Goal: Information Seeking & Learning: Stay updated

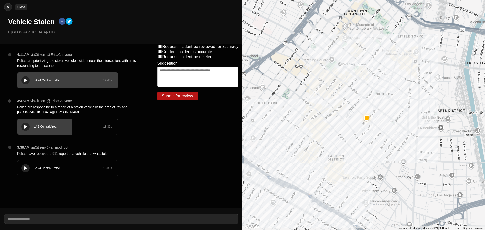
click at [6, 6] on img at bounding box center [8, 7] width 5 height 5
select select "*"
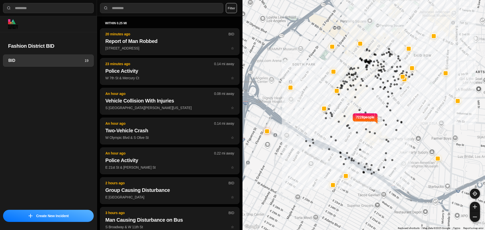
select select "*"
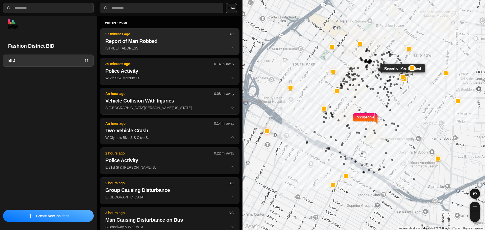
click at [183, 46] on button "37 minutes ago BID Report of Man Robbed 423 East 7Th Street ☆" at bounding box center [170, 41] width 140 height 27
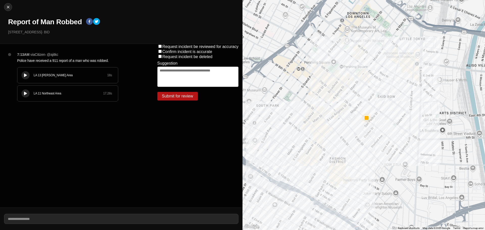
click at [23, 76] on div at bounding box center [25, 76] width 5 height 4
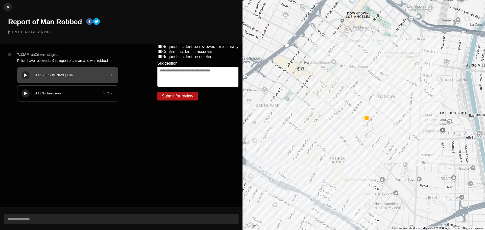
click at [26, 74] on icon at bounding box center [25, 75] width 3 height 3
click at [46, 78] on div "LA 13 Newton Area 18 s" at bounding box center [67, 76] width 101 height 16
click at [30, 93] on div "LA 11 Northeast Area 17.28 s" at bounding box center [67, 94] width 101 height 16
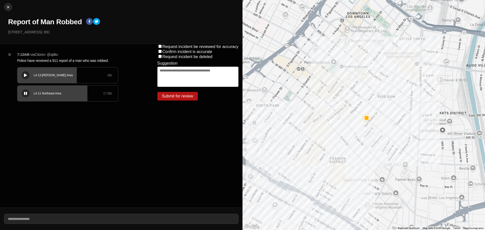
click at [26, 92] on icon at bounding box center [25, 93] width 3 height 3
click at [56, 70] on div "LA 13 Newton Area 18 s" at bounding box center [67, 76] width 101 height 16
click at [45, 79] on div "LA 13 Newton Area 18 s" at bounding box center [67, 76] width 101 height 16
click at [89, 71] on div "LA 13 Newton Area 18 s" at bounding box center [67, 76] width 101 height 16
click at [78, 76] on div "LA 13 Newton Area" at bounding box center [71, 75] width 74 height 4
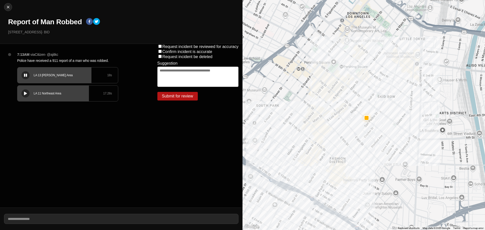
click at [69, 79] on div "LA 13 Newton Area 18 s" at bounding box center [67, 76] width 101 height 16
click at [63, 77] on div "LA 13 Newton Area" at bounding box center [71, 75] width 74 height 4
click at [92, 77] on div "LA 13 Newton Area" at bounding box center [71, 75] width 74 height 4
click at [83, 77] on div "LA 13 Newton Area" at bounding box center [71, 75] width 74 height 4
click at [74, 79] on div "LA 13 Newton Area 18 s" at bounding box center [67, 76] width 101 height 16
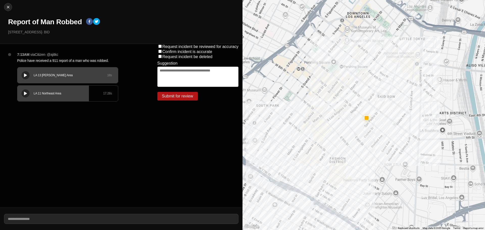
click at [14, 9] on div "Close Report of Man Robbed 423 East 7Th Street · BID" at bounding box center [121, 22] width 243 height 44
click at [12, 8] on button "Close" at bounding box center [8, 7] width 8 height 8
select select "*"
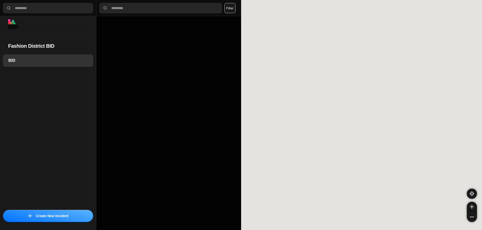
select select "*"
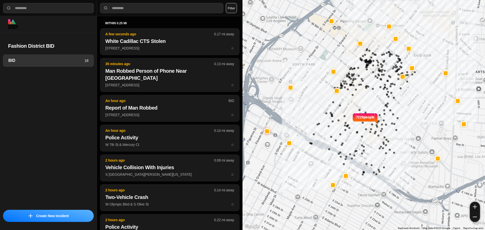
select select "*"
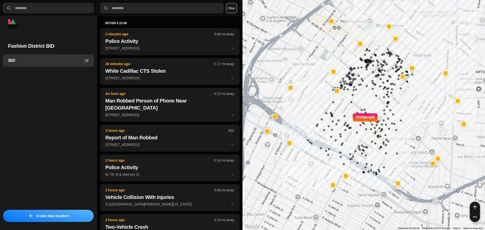
select select "*"
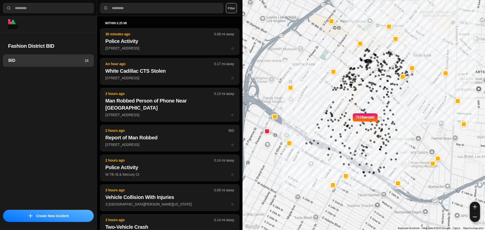
select select "*"
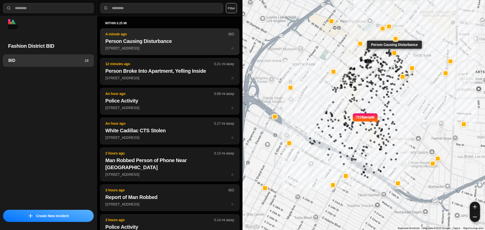
click at [193, 41] on h2 "Person Causing Disturbance" at bounding box center [169, 41] width 129 height 7
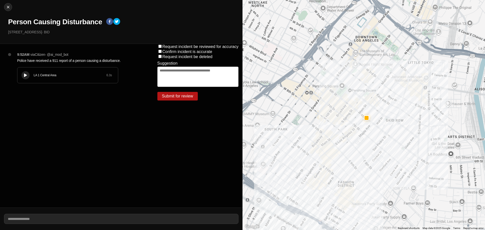
click at [24, 73] on button at bounding box center [25, 75] width 8 height 8
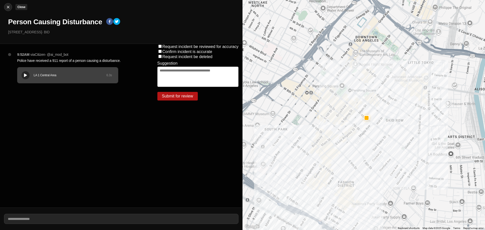
click at [4, 7] on button "Close" at bounding box center [8, 7] width 8 height 8
select select "*"
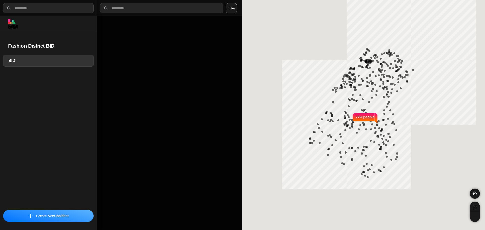
select select "*"
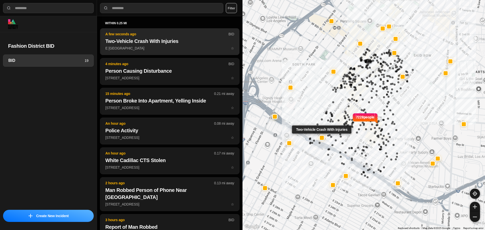
click at [176, 43] on h2 "Two-Vehicle Crash With Injuries" at bounding box center [169, 41] width 129 height 7
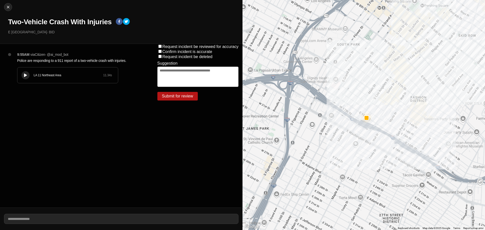
click at [24, 74] on icon at bounding box center [25, 75] width 3 height 3
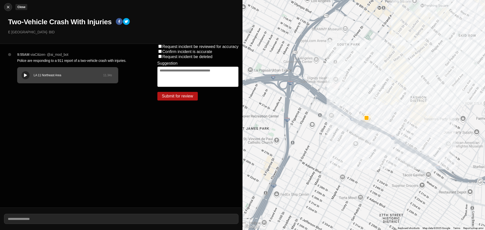
drag, startPoint x: 12, startPoint y: 6, endPoint x: 8, endPoint y: 6, distance: 4.3
click at [10, 6] on div "Close Two-Vehicle Crash With Injuries E 16th St & S Los Angeles St · BID" at bounding box center [121, 22] width 243 height 44
click at [8, 6] on img at bounding box center [8, 7] width 5 height 5
select select "*"
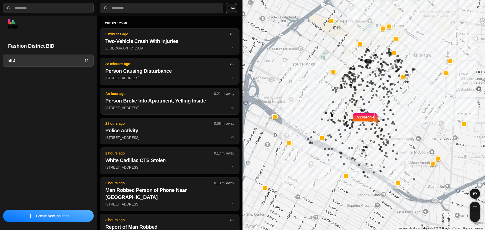
select select "*"
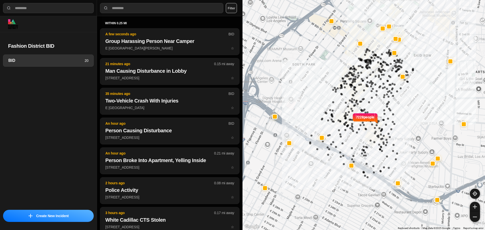
select select "*"
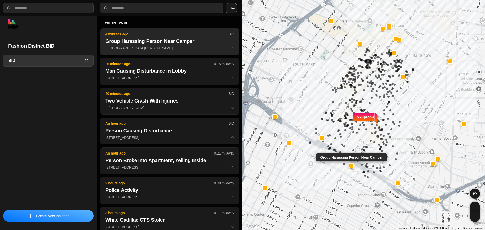
click at [180, 30] on button "4 minutes ago BID Group Harassing Person Near Camper [GEOGRAPHIC_DATA][PERSON_N…" at bounding box center [170, 41] width 140 height 27
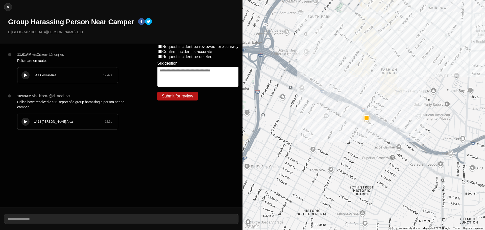
click at [31, 73] on div "LA 1 Central Area 12.42 s" at bounding box center [67, 76] width 101 height 16
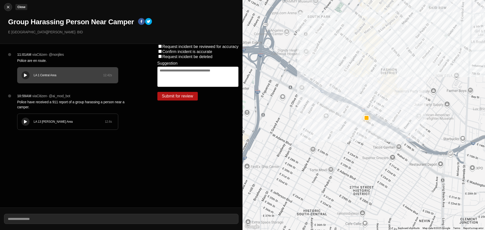
click at [6, 8] on img at bounding box center [8, 7] width 5 height 5
select select "*"
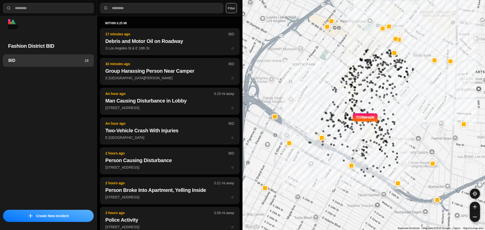
select select "*"
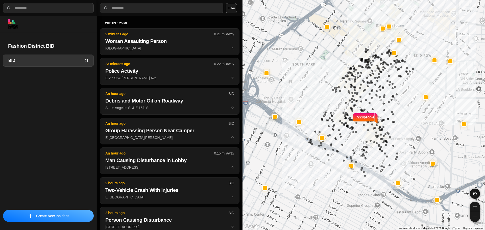
select select "*"
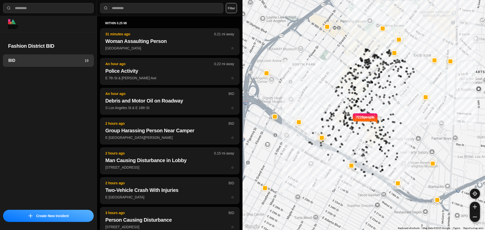
select select "*"
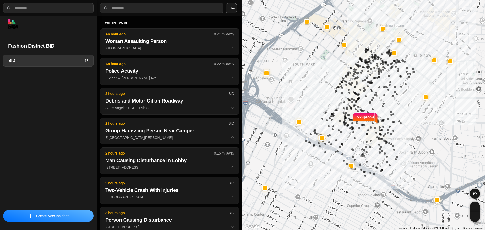
select select "*"
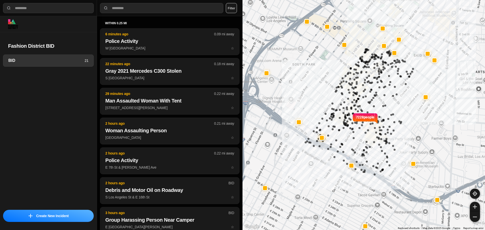
select select "*"
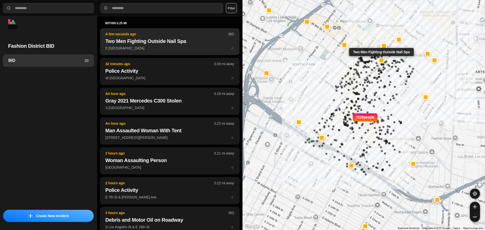
click at [170, 41] on h2 "Two Men Fighting Outside Nail Spa" at bounding box center [169, 41] width 129 height 7
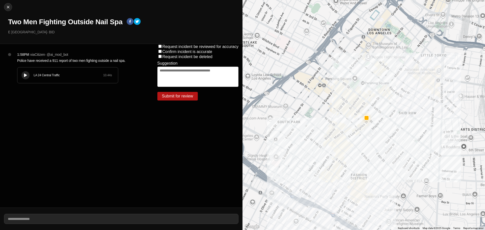
click at [24, 75] on div at bounding box center [25, 76] width 5 height 4
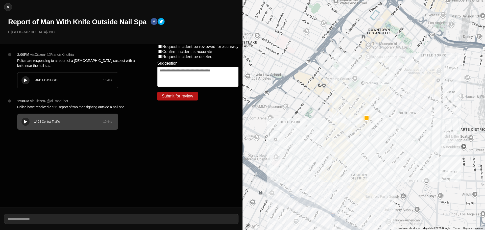
click at [29, 81] on button at bounding box center [25, 80] width 8 height 8
click at [59, 82] on div "LAPD HOTSHOTS" at bounding box center [69, 80] width 70 height 4
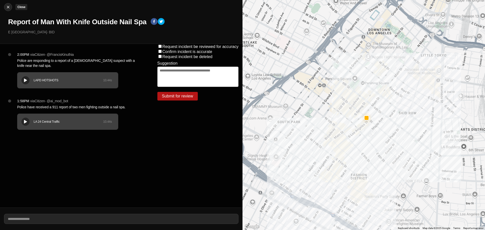
click at [10, 8] on img at bounding box center [8, 7] width 5 height 5
select select "*"
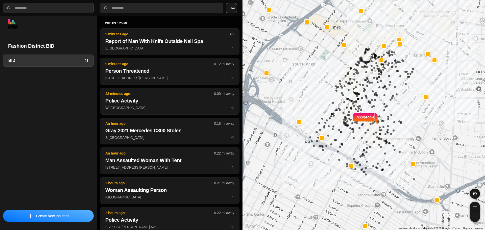
select select "*"
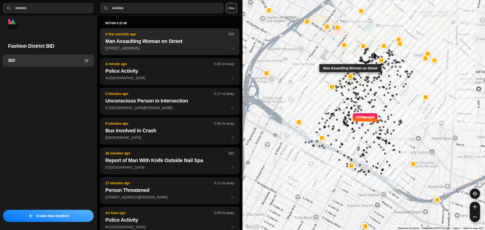
click at [174, 37] on button "A few seconds ago BID Man Assaulting Woman on Street 928 South Broadway ☆" at bounding box center [170, 41] width 140 height 27
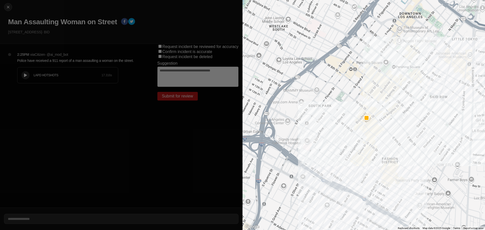
click at [29, 71] on div "LAPD HOTSHOTS 17.316 s" at bounding box center [67, 76] width 101 height 16
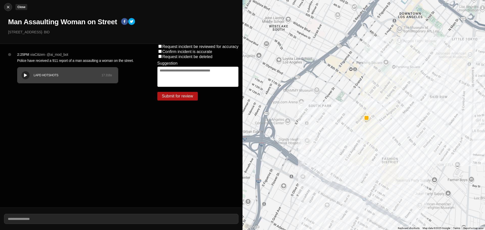
click at [11, 9] on div at bounding box center [8, 7] width 8 height 5
select select "*"
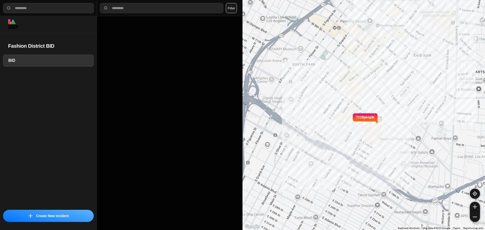
click at [14, 6] on div at bounding box center [48, 8] width 91 height 10
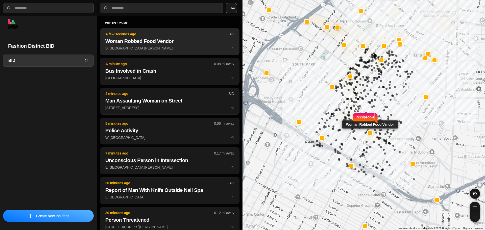
click at [155, 43] on h2 "Woman Robbed Food Vendor" at bounding box center [169, 41] width 129 height 7
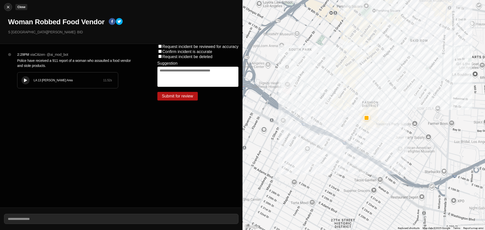
click at [4, 7] on button "Close" at bounding box center [8, 7] width 8 height 8
select select "*"
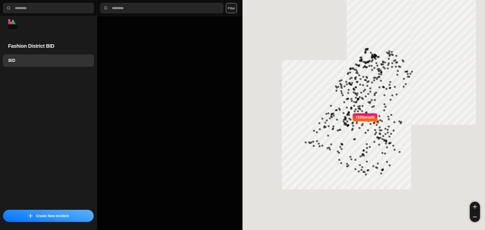
select select "*"
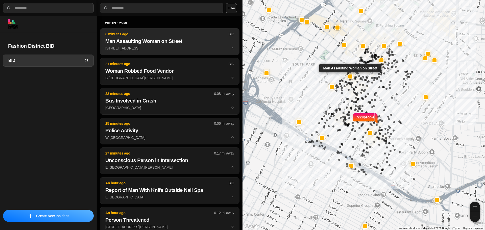
click at [185, 40] on h2 "Man Assaulting Woman on Street" at bounding box center [169, 41] width 129 height 7
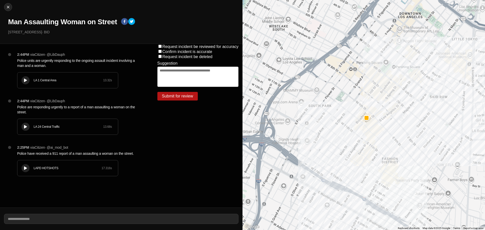
click at [25, 78] on button at bounding box center [25, 80] width 8 height 8
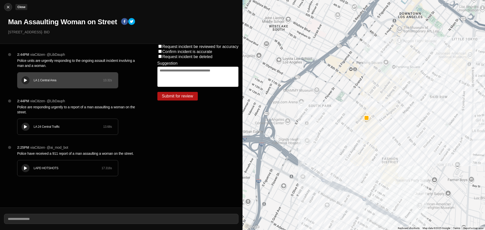
click at [10, 7] on img at bounding box center [8, 7] width 5 height 5
select select "*"
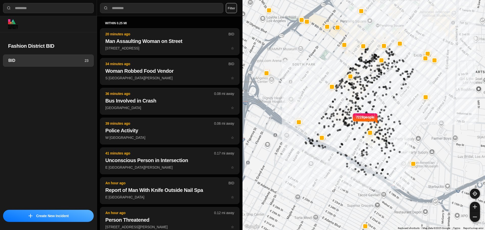
select select "*"
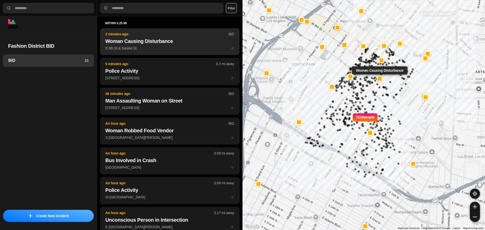
click at [156, 43] on h2 "Woman Causing Disturbance" at bounding box center [169, 41] width 129 height 7
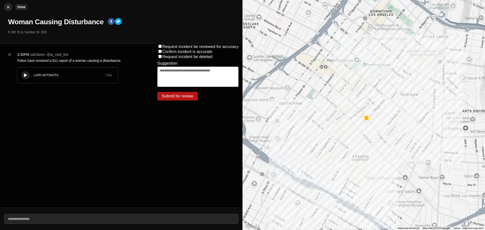
click at [10, 5] on img at bounding box center [8, 7] width 5 height 5
select select "*"
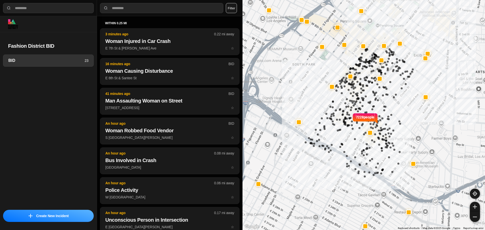
select select "*"
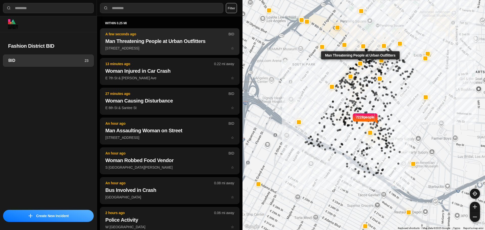
click at [129, 30] on button "A few seconds ago BID Man Threatening People at Urban Outfitters 810 South Broa…" at bounding box center [170, 41] width 140 height 27
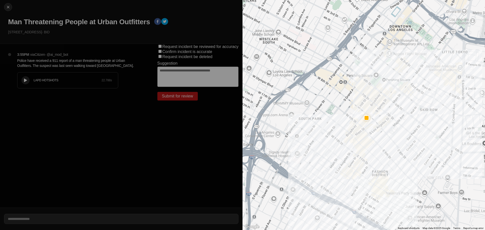
click at [33, 78] on div "LAPD HOTSHOTS 22.788 s" at bounding box center [67, 81] width 101 height 16
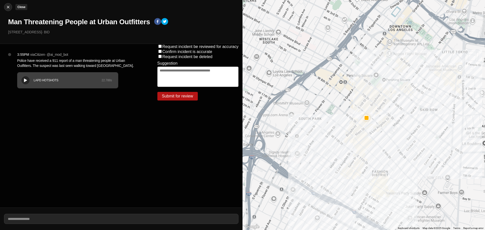
drag, startPoint x: 13, startPoint y: 9, endPoint x: 10, endPoint y: 6, distance: 3.8
click at [13, 8] on div "Close Man Threatening People at Urban Outfitters 810 South Broadway · BID" at bounding box center [121, 22] width 243 height 44
click at [6, 5] on img at bounding box center [8, 7] width 5 height 5
select select "*"
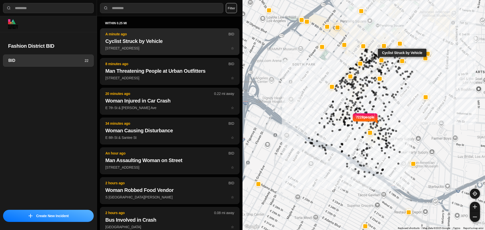
click at [152, 39] on h2 "Cyclist Struck by Vehicle" at bounding box center [169, 41] width 129 height 7
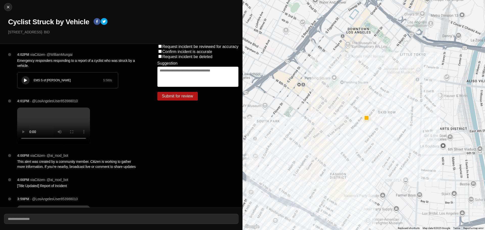
click at [28, 74] on div "EMS S of Mulholland 5.589 s" at bounding box center [67, 81] width 101 height 16
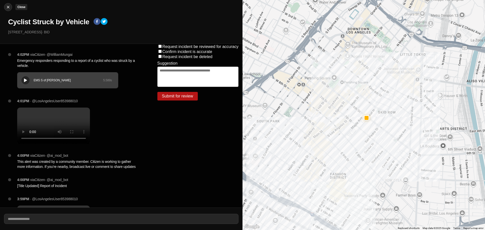
click at [10, 8] on img at bounding box center [8, 7] width 5 height 5
select select "*"
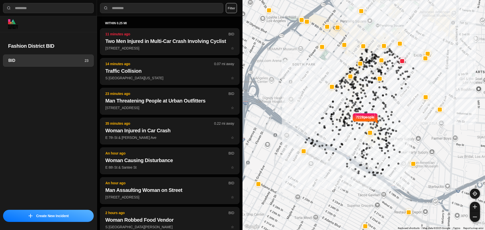
select select "*"
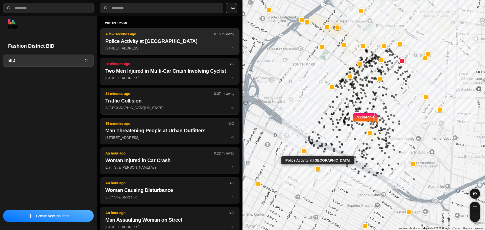
click at [177, 47] on p "1921 Maple Ave ☆" at bounding box center [169, 48] width 129 height 5
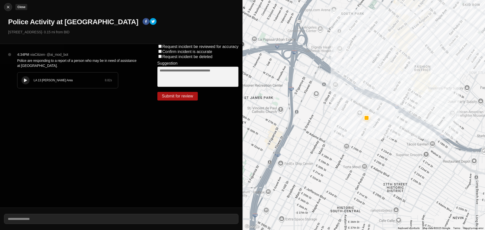
click at [8, 8] on img at bounding box center [8, 7] width 5 height 5
select select "*"
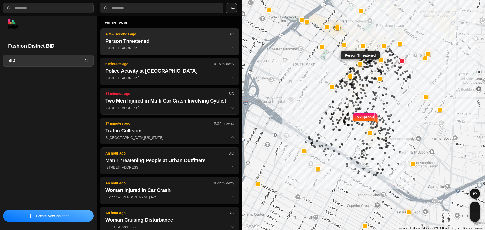
click at [127, 47] on p "810 South Broadway ☆" at bounding box center [169, 48] width 129 height 5
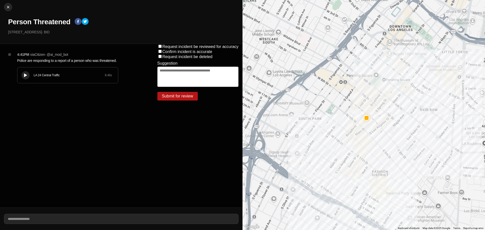
click at [27, 79] on div "LA 24 Central Traffic 8.46 s" at bounding box center [67, 76] width 101 height 16
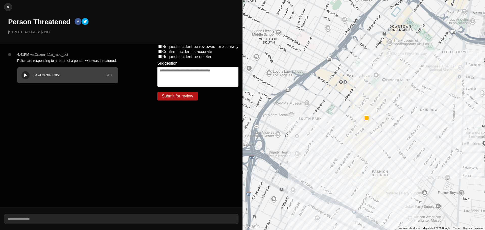
click at [20, 74] on div "LA 24 Central Traffic 8.46 s" at bounding box center [67, 76] width 101 height 16
click at [4, 8] on div "Close Person Threatened 810 South Broadway · BID" at bounding box center [121, 22] width 243 height 44
click at [9, 7] on img at bounding box center [8, 7] width 5 height 5
select select "*"
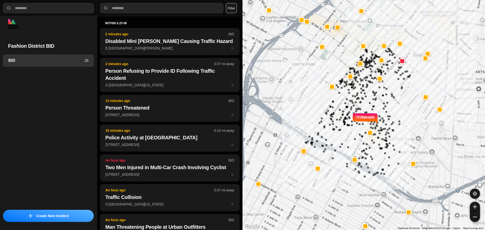
select select "*"
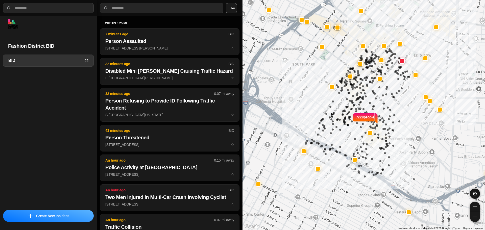
select select "*"
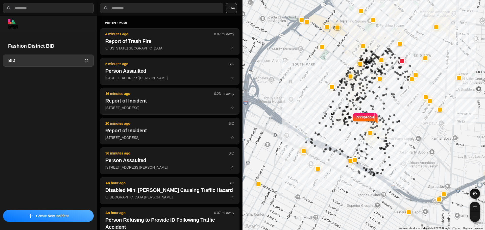
select select "*"
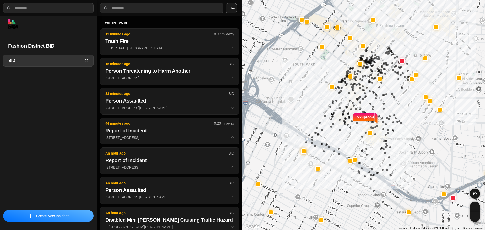
select select "*"
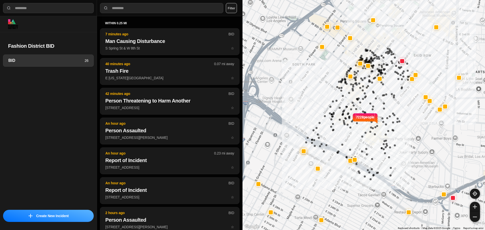
select select "*"
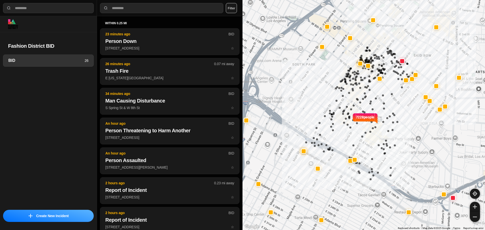
select select "*"
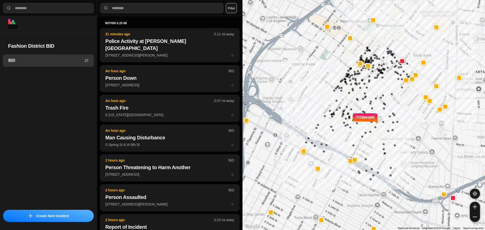
select select "*"
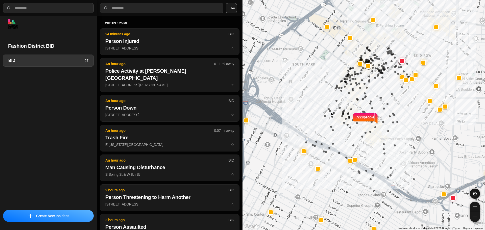
select select "*"
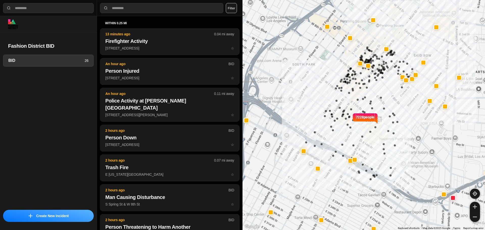
select select "*"
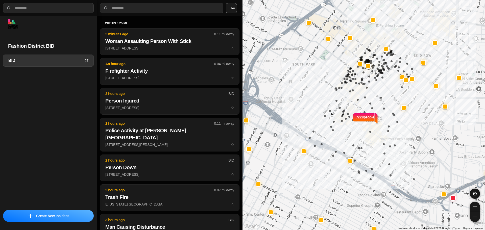
select select "*"
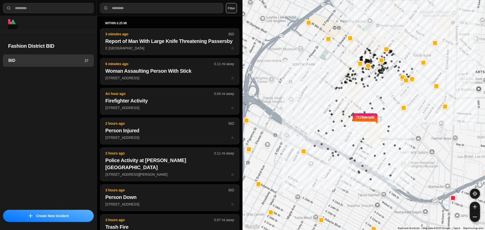
select select "*"
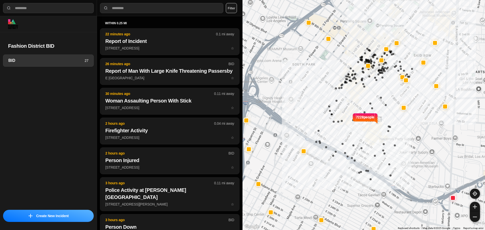
select select "*"
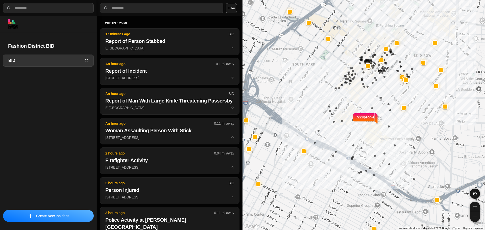
select select "*"
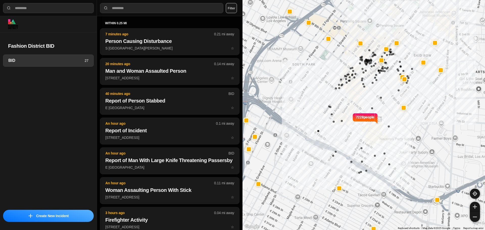
select select "*"
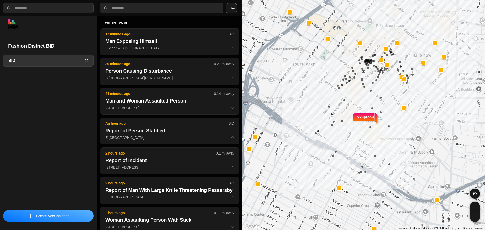
select select "*"
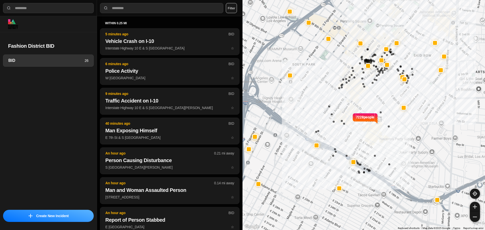
select select "*"
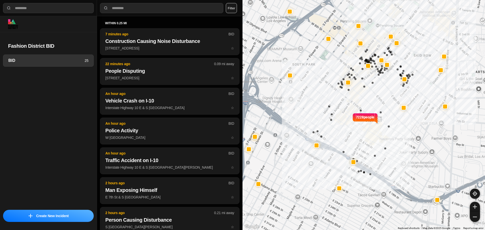
select select "*"
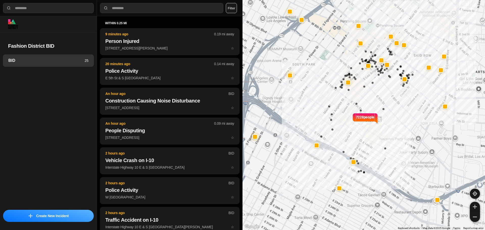
select select "*"
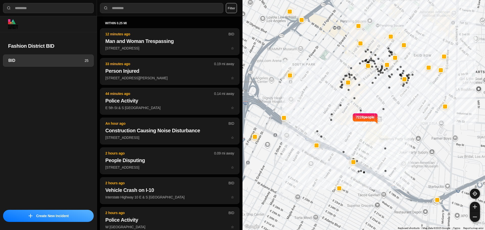
select select "*"
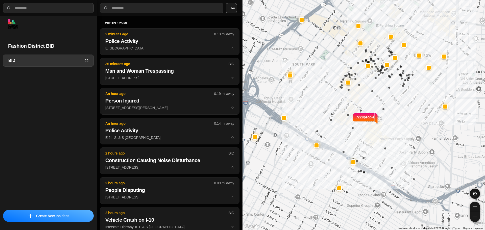
select select "*"
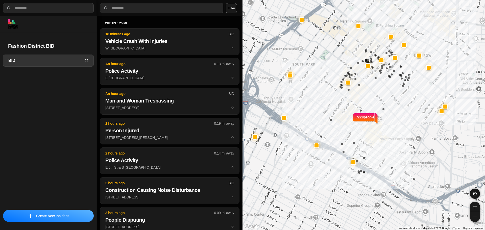
select select "*"
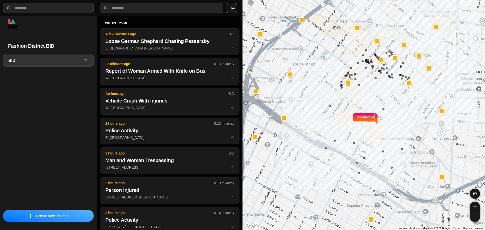
select select "*"
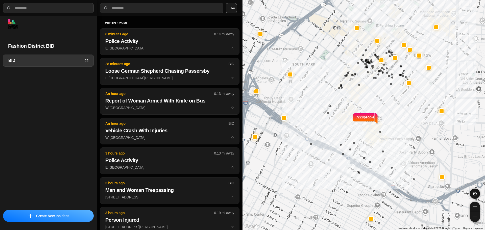
select select "*"
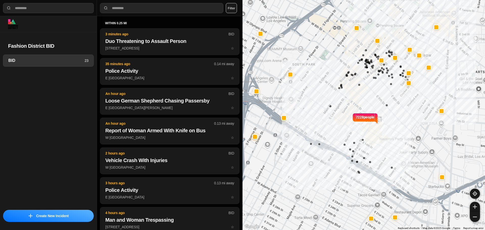
select select "*"
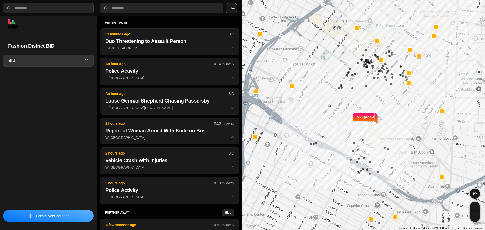
select select "*"
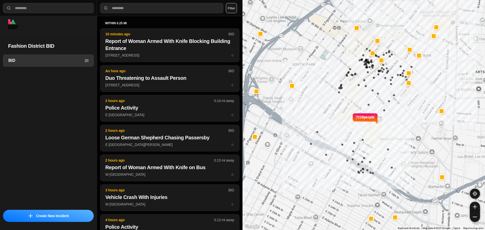
select select "*"
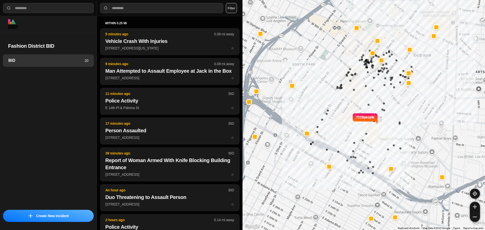
select select "*"
